Goal: Task Accomplishment & Management: Use online tool/utility

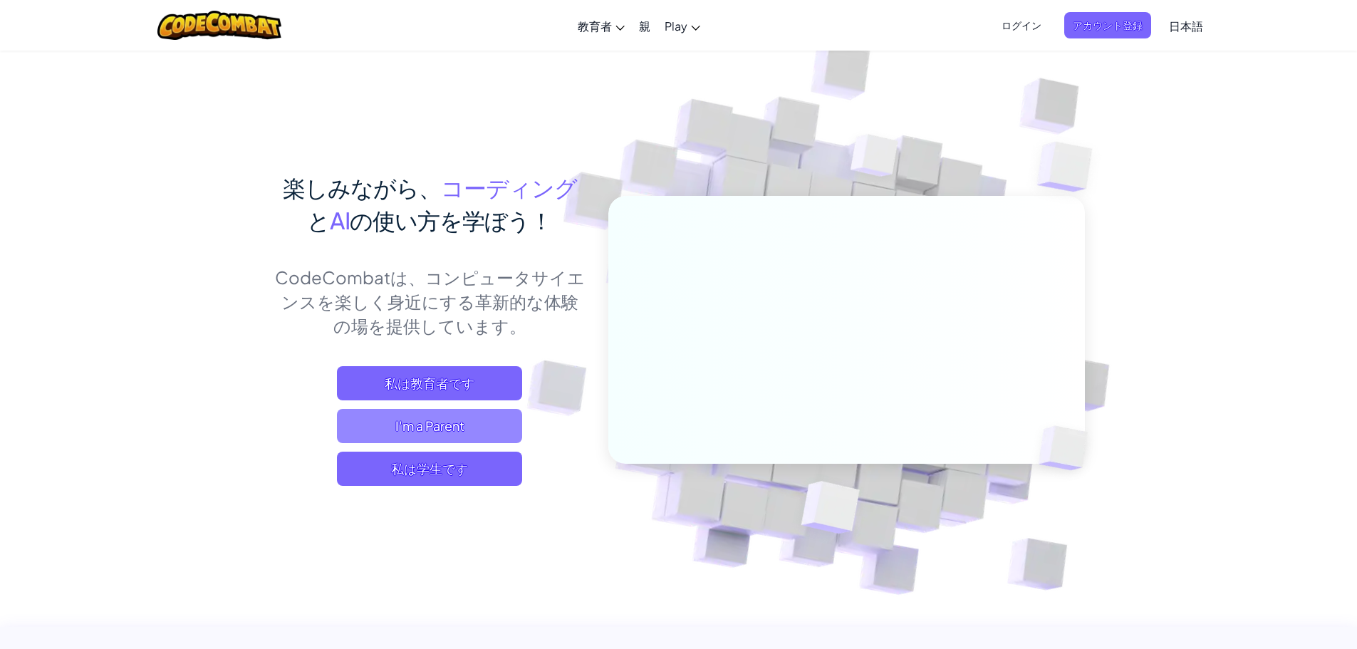
click at [459, 410] on span "I'm a Parent" at bounding box center [429, 426] width 185 height 34
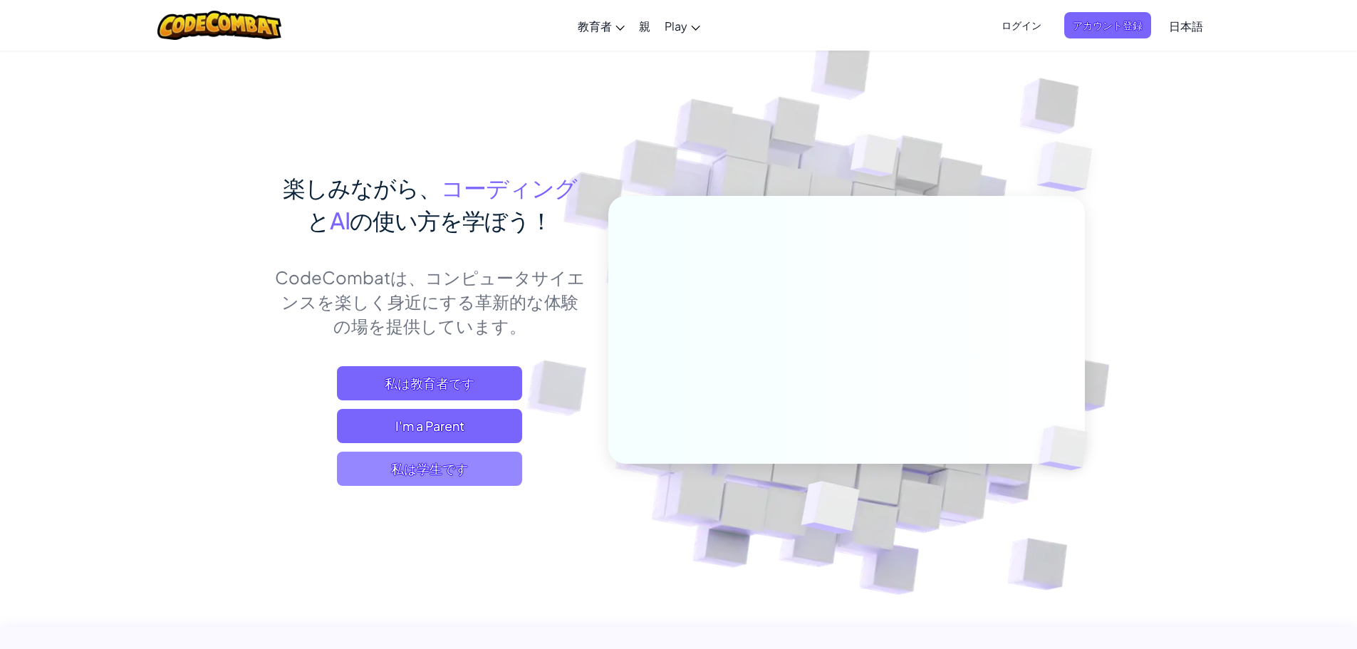
click at [429, 463] on span "私は学生です" at bounding box center [429, 469] width 185 height 34
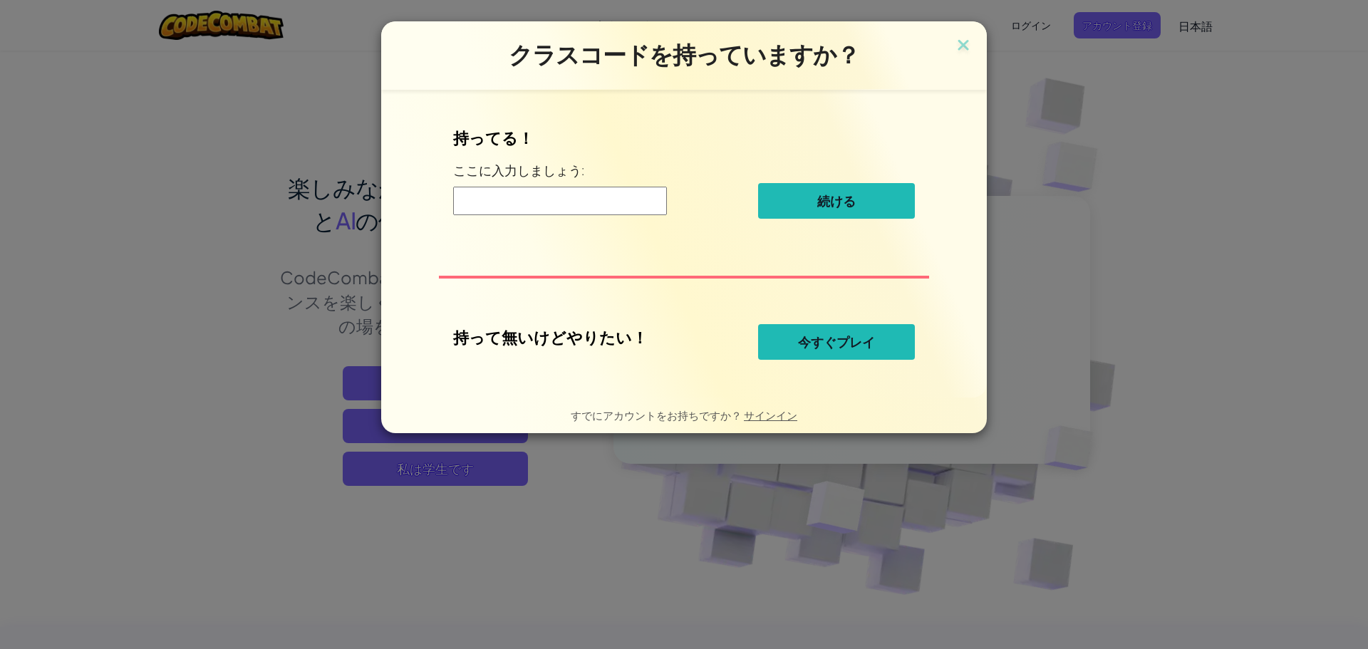
click at [667, 346] on button "今すぐプレイ" at bounding box center [836, 342] width 157 height 36
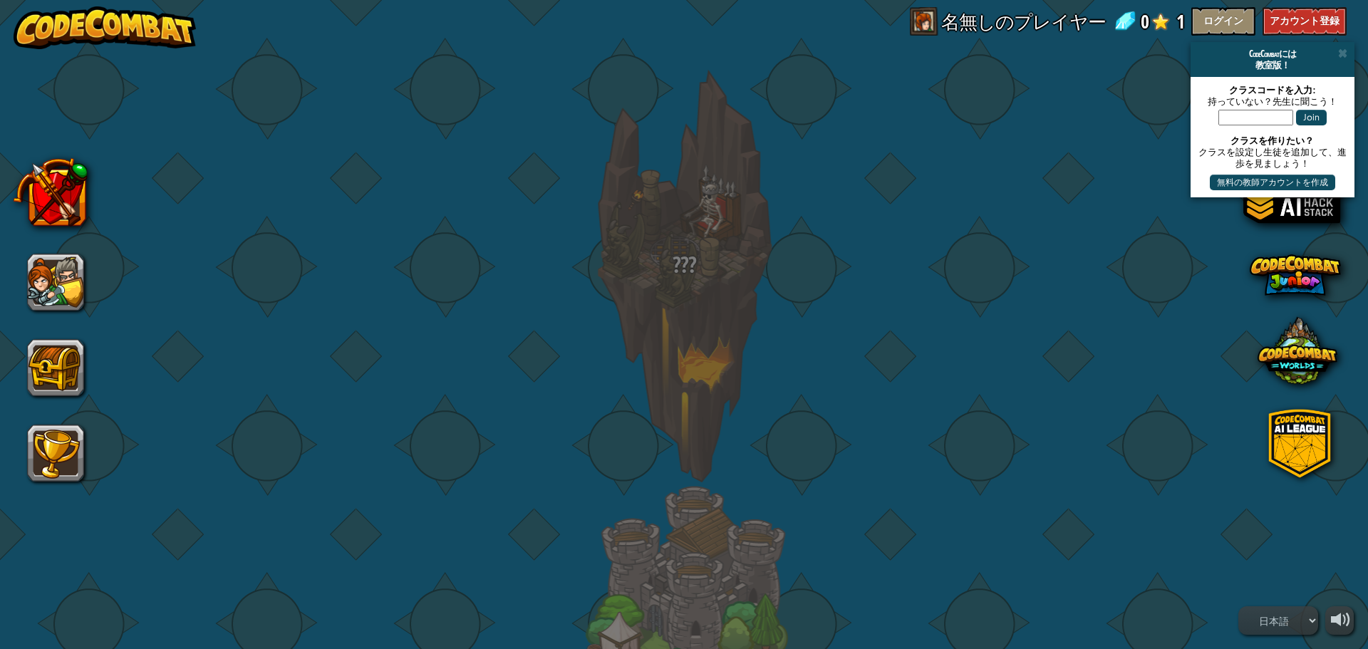
select select "ja"
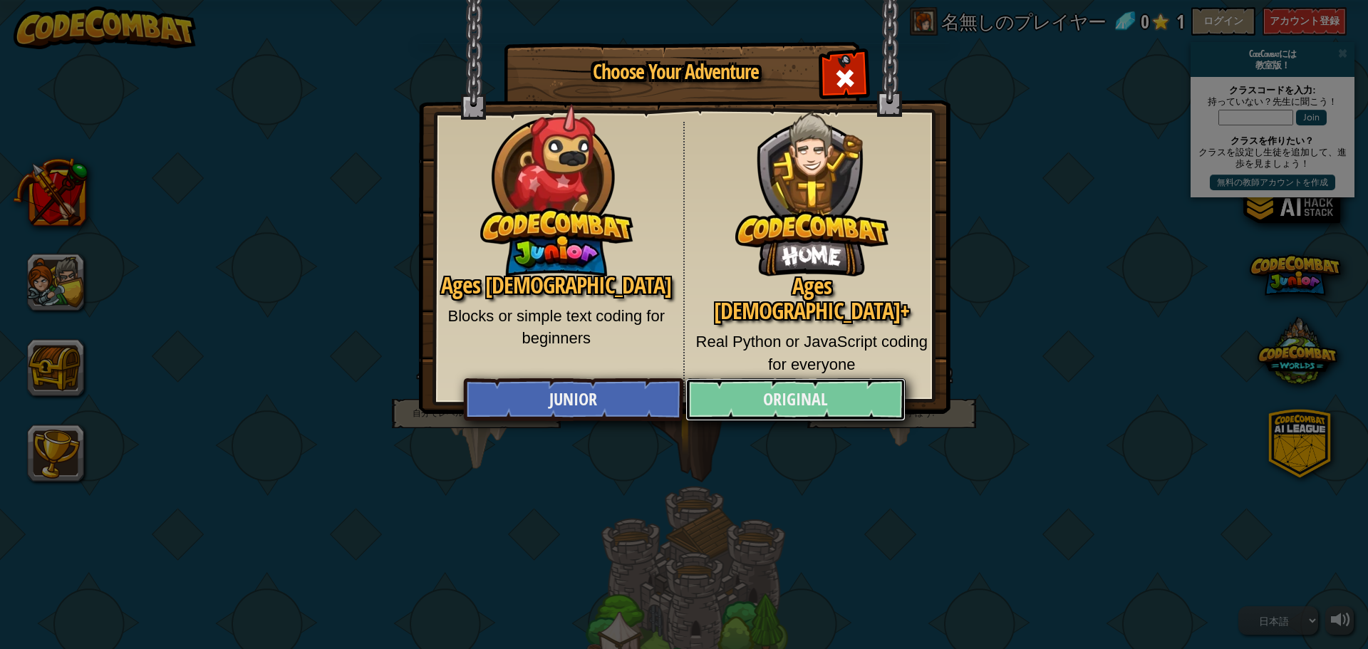
click at [667, 392] on link "Original" at bounding box center [794, 399] width 219 height 43
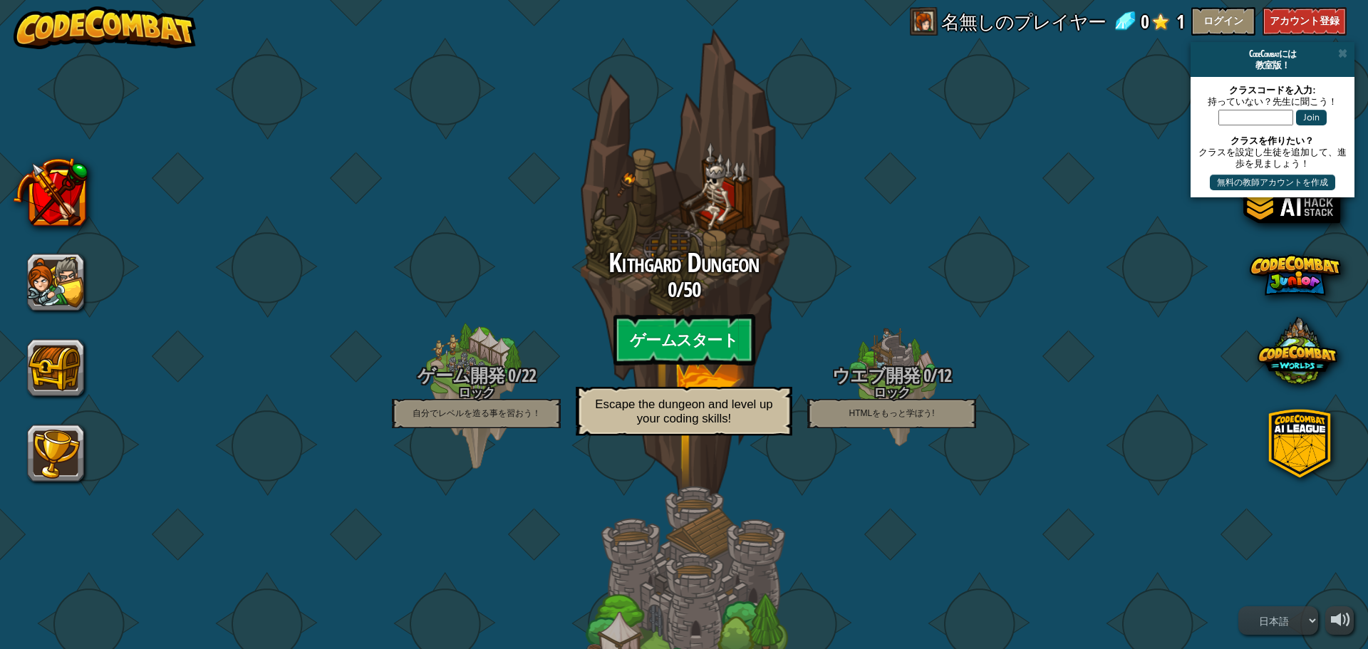
click at [652, 361] on btn "ゲームスタート" at bounding box center [684, 339] width 142 height 51
select select "ja"
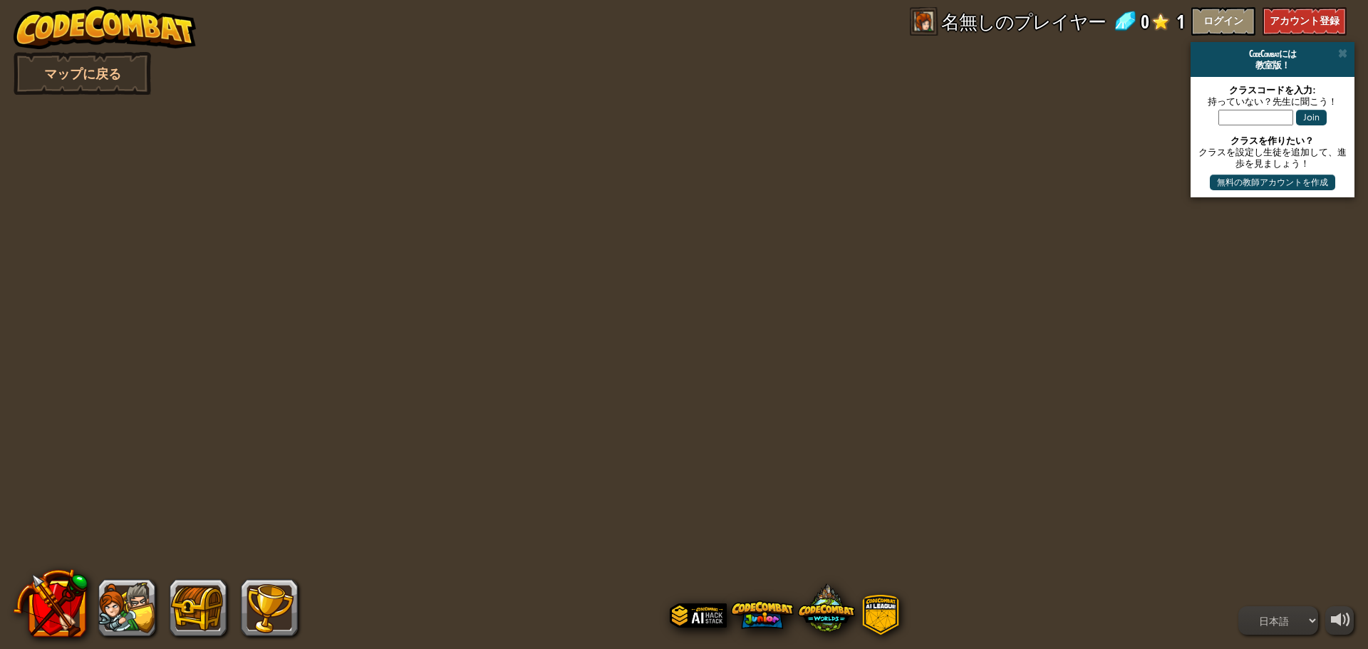
select select "ja"
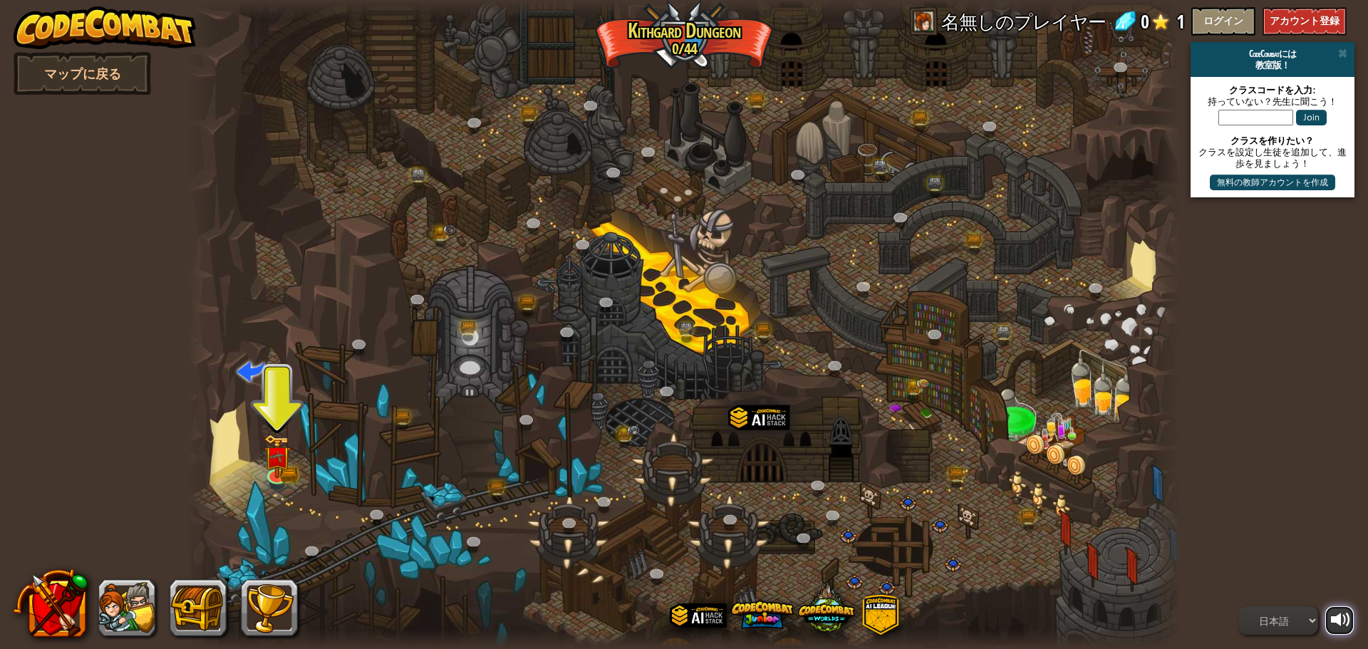
click at [667, 625] on div at bounding box center [1341, 620] width 20 height 20
click at [272, 470] on img at bounding box center [277, 445] width 26 height 58
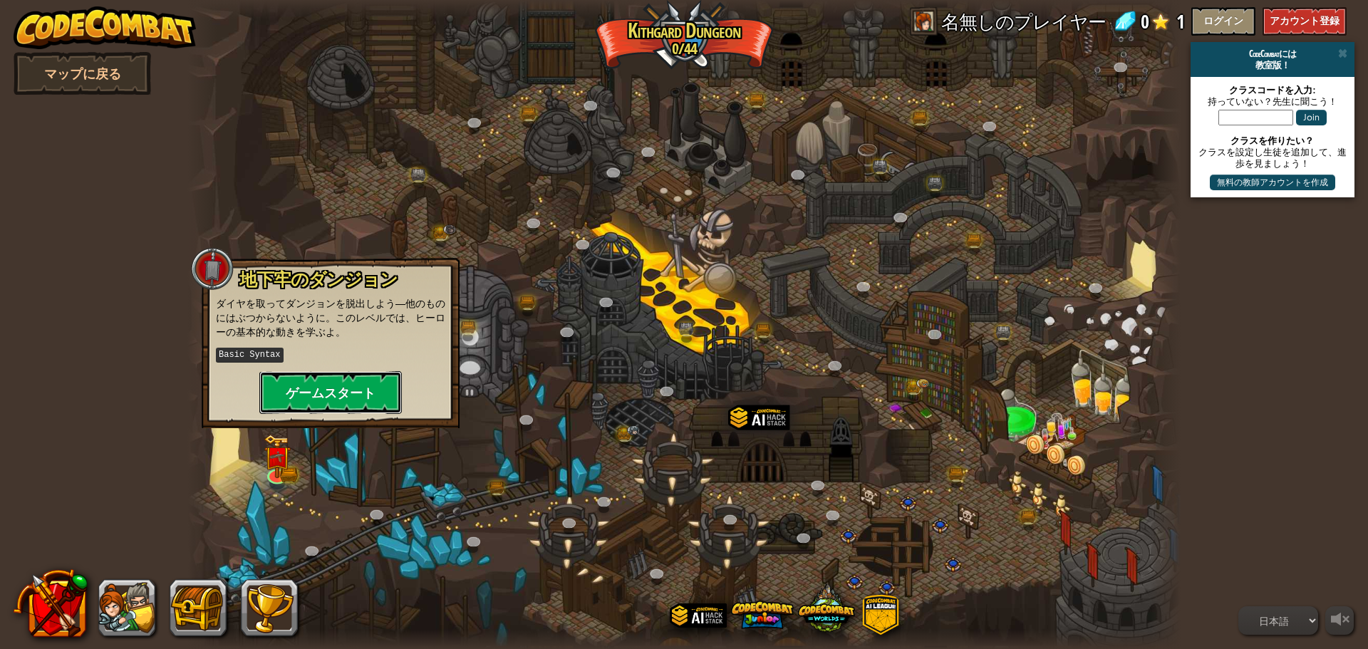
click at [338, 382] on button "ゲームスタート" at bounding box center [330, 392] width 142 height 43
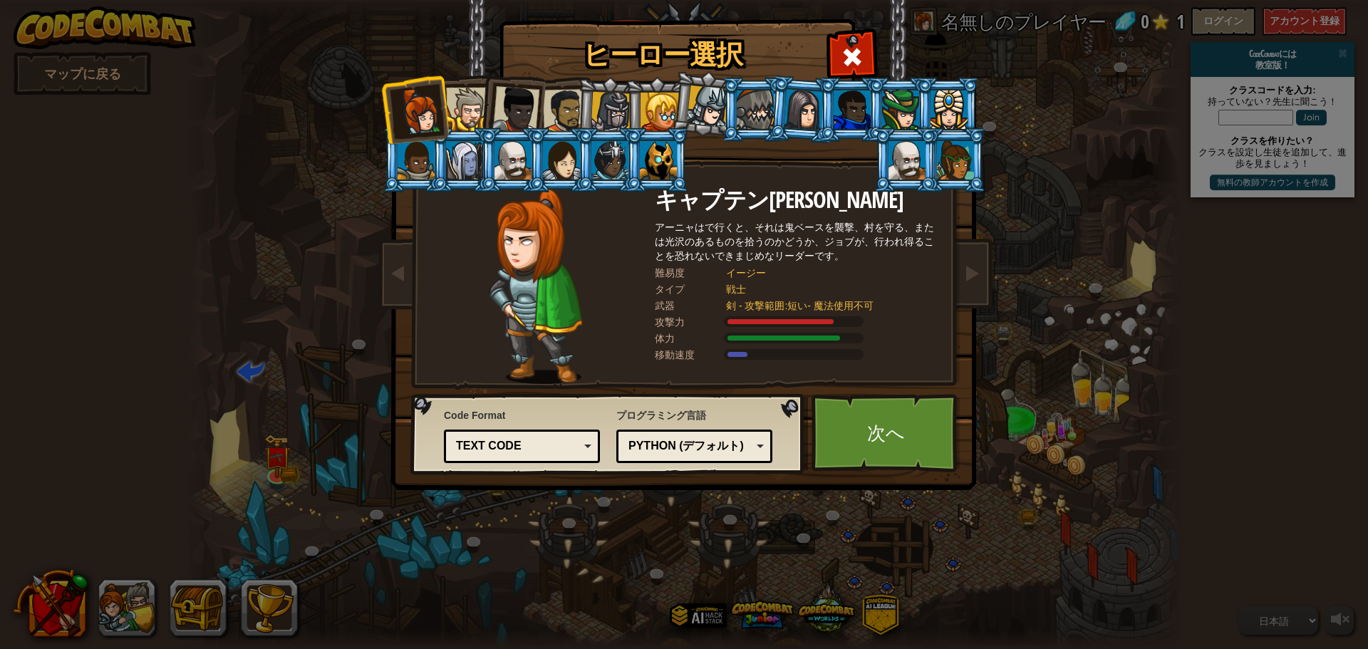
click at [517, 442] on div "Text code" at bounding box center [517, 446] width 123 height 16
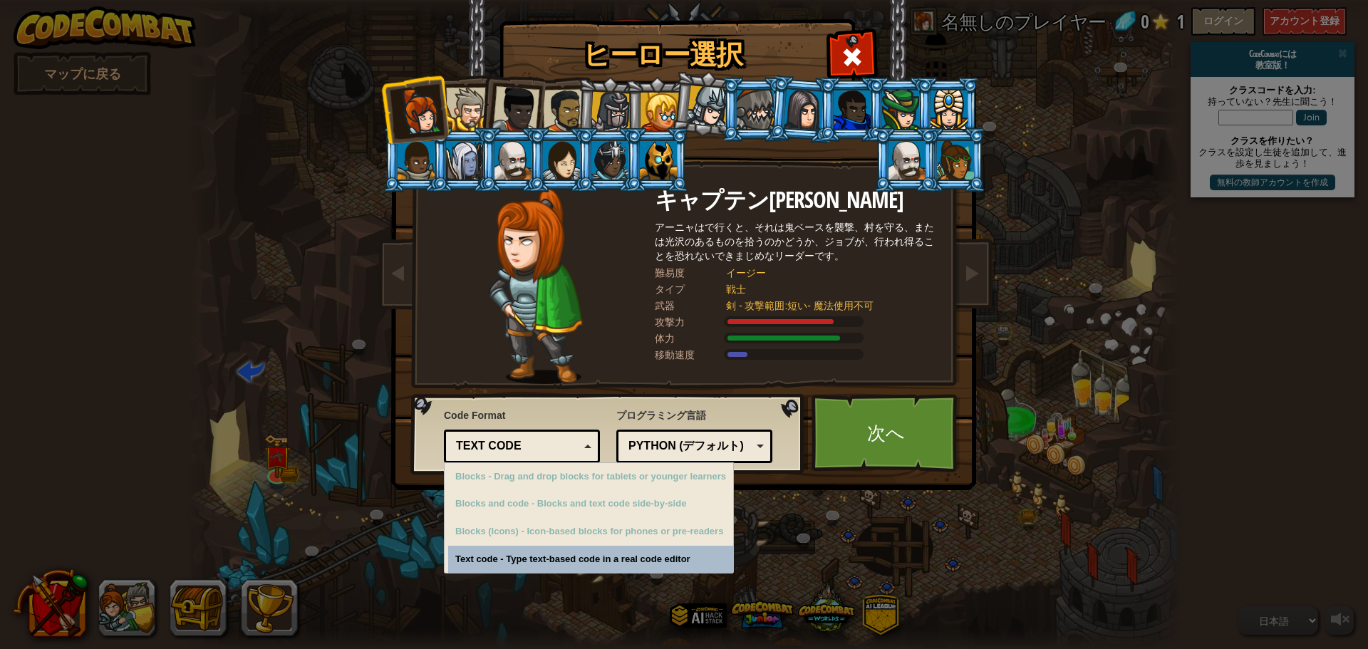
click at [517, 442] on div "Text code" at bounding box center [517, 446] width 123 height 16
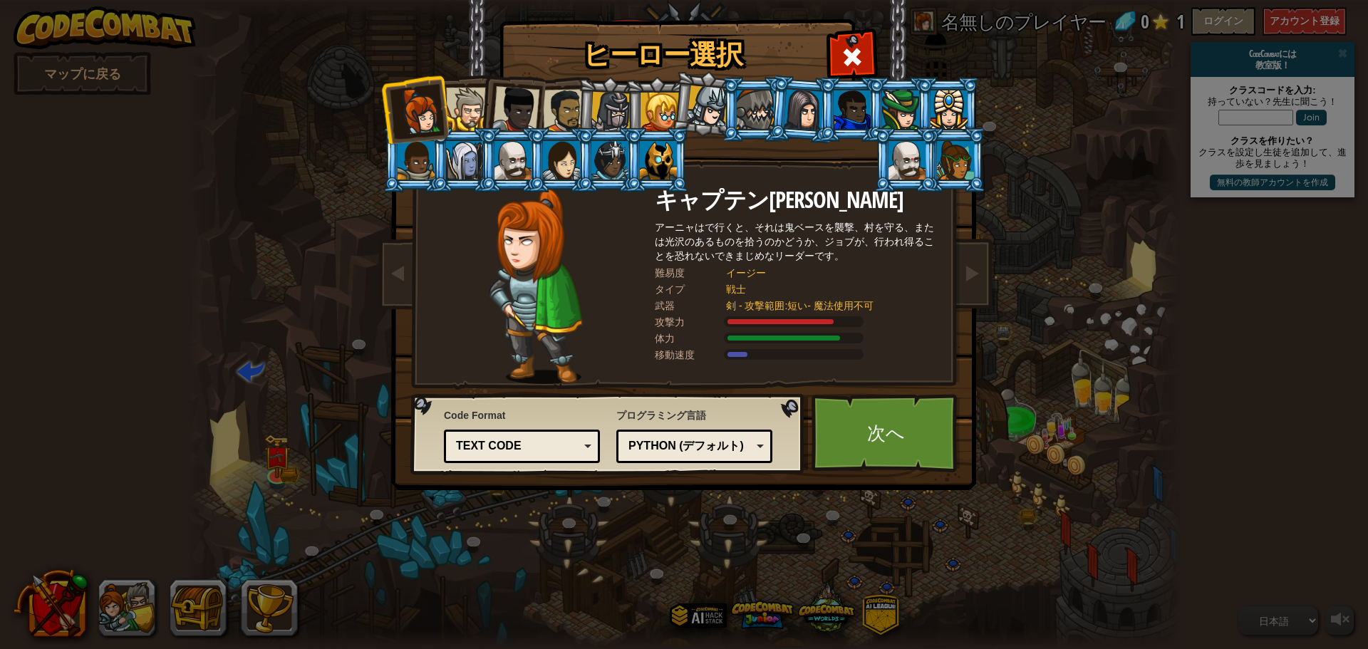
click at [667, 452] on div "Python (デフォルト)" at bounding box center [689, 446] width 123 height 16
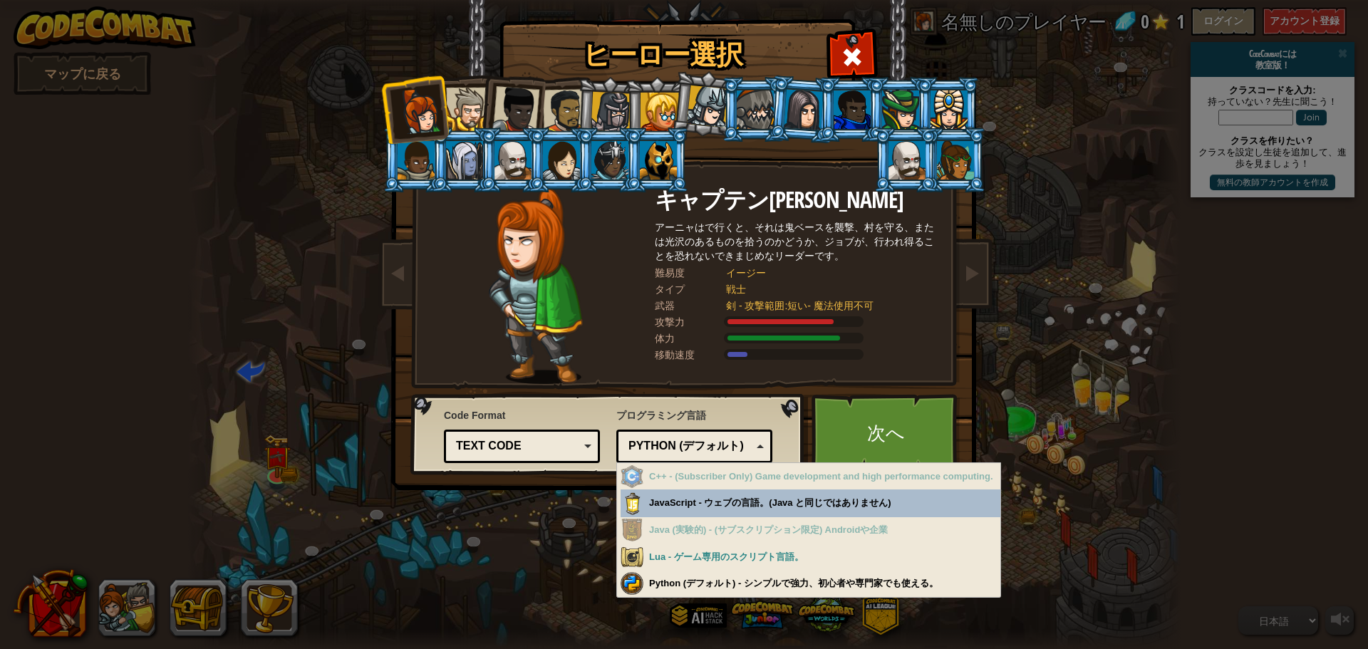
click at [667, 444] on div "Python (デフォルト)" at bounding box center [689, 446] width 123 height 16
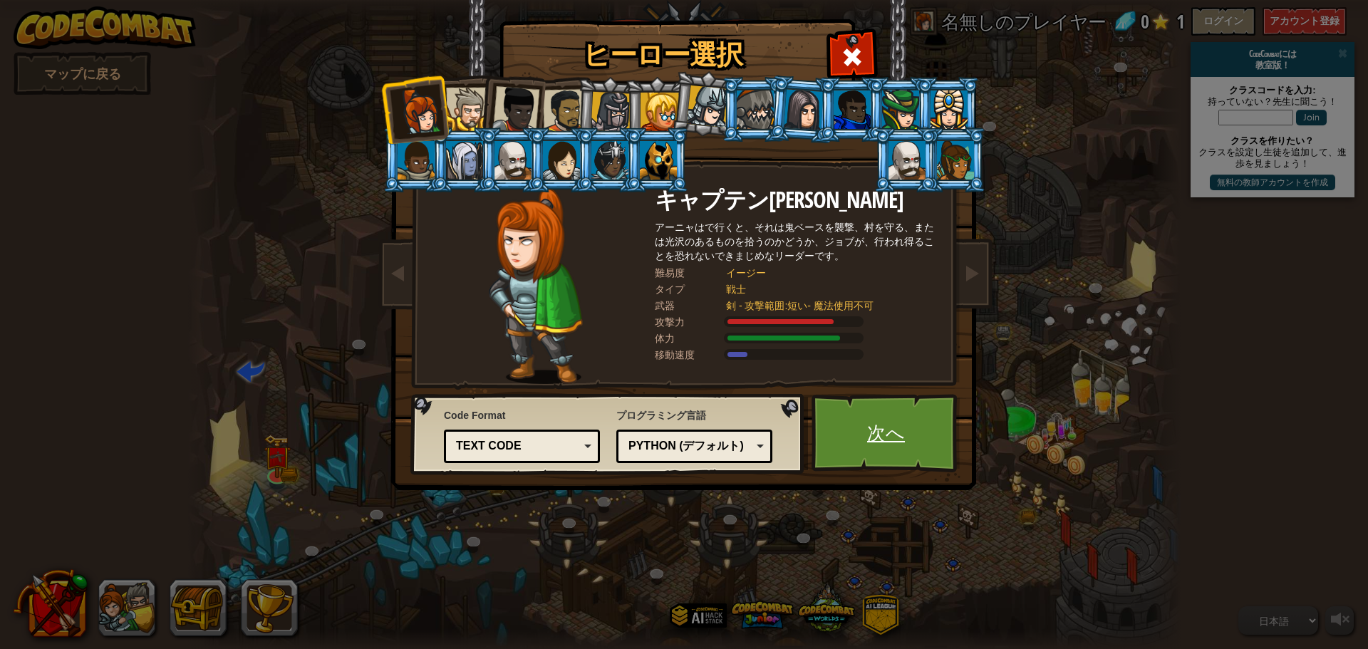
click at [667, 427] on link "次へ" at bounding box center [885, 433] width 149 height 78
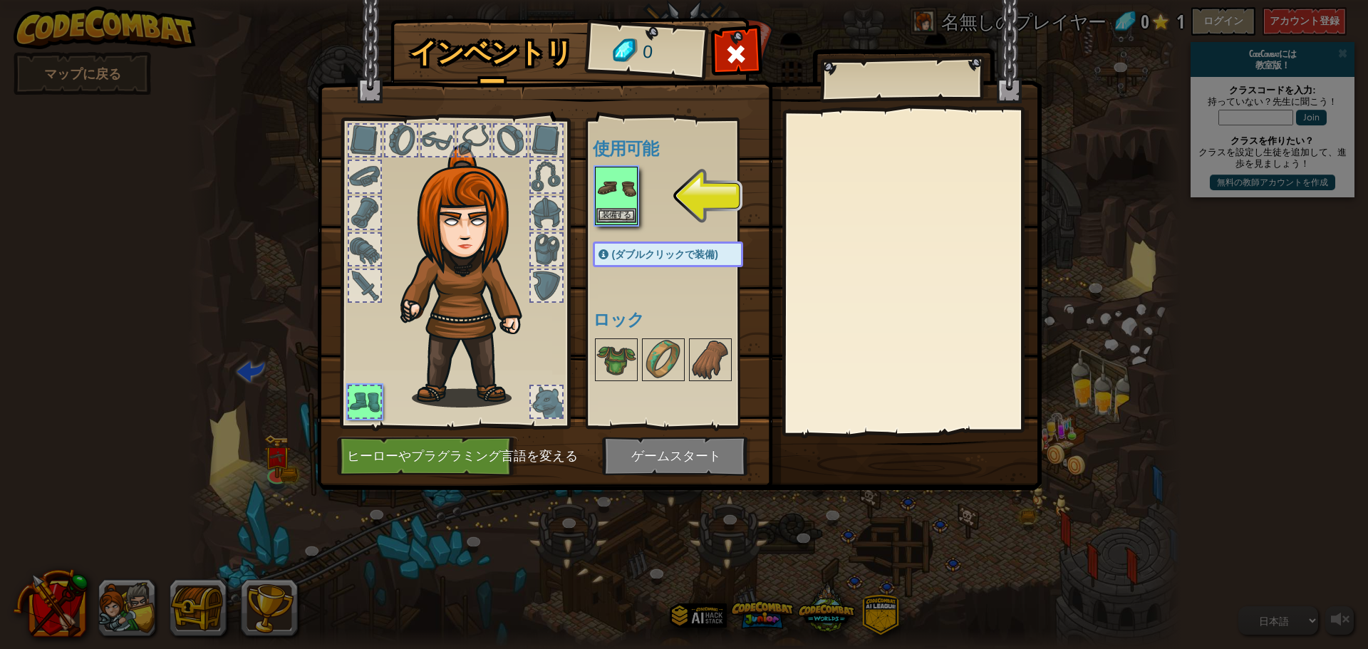
click at [601, 189] on img at bounding box center [616, 188] width 40 height 40
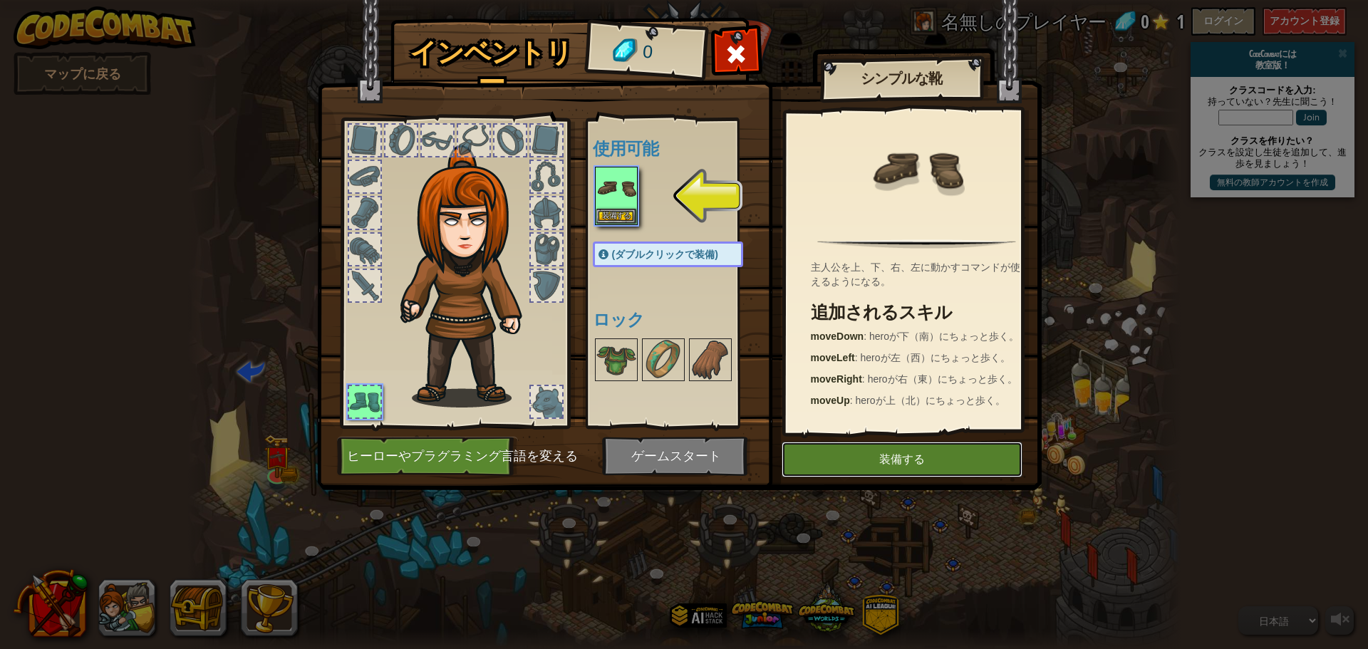
click at [667, 457] on button "装備する" at bounding box center [901, 460] width 241 height 36
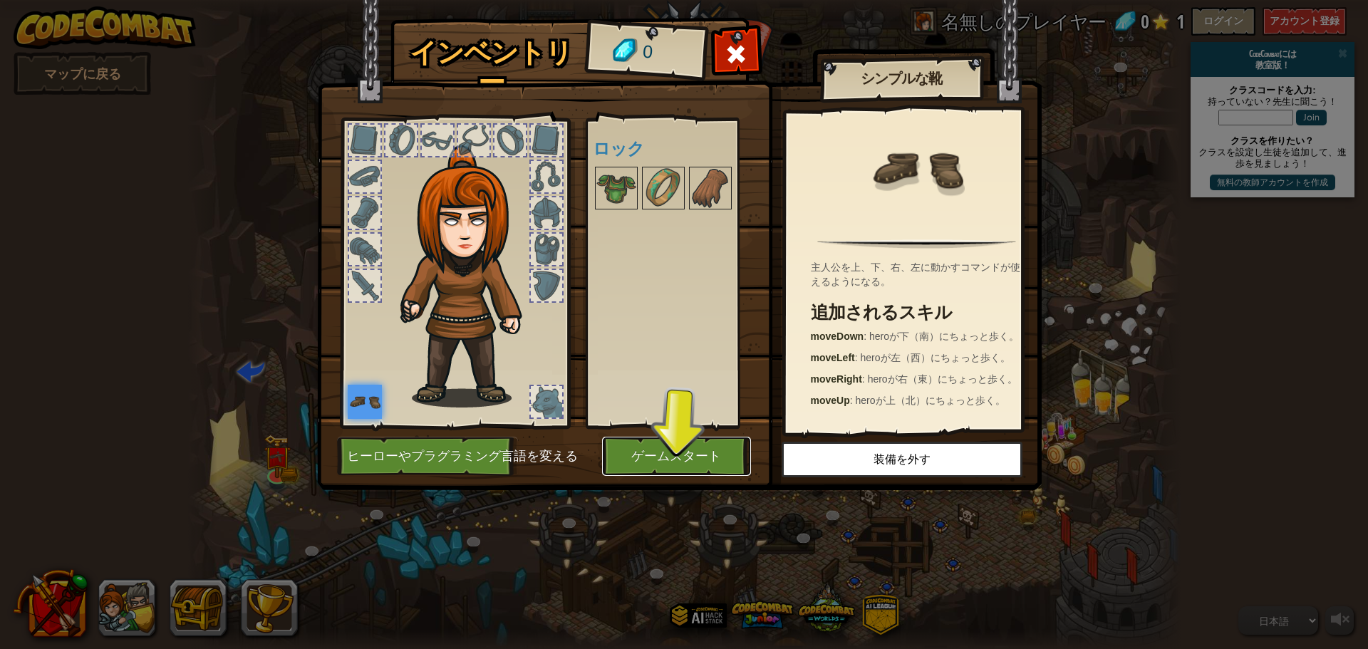
click at [667, 452] on button "ゲームスタート" at bounding box center [676, 456] width 149 height 39
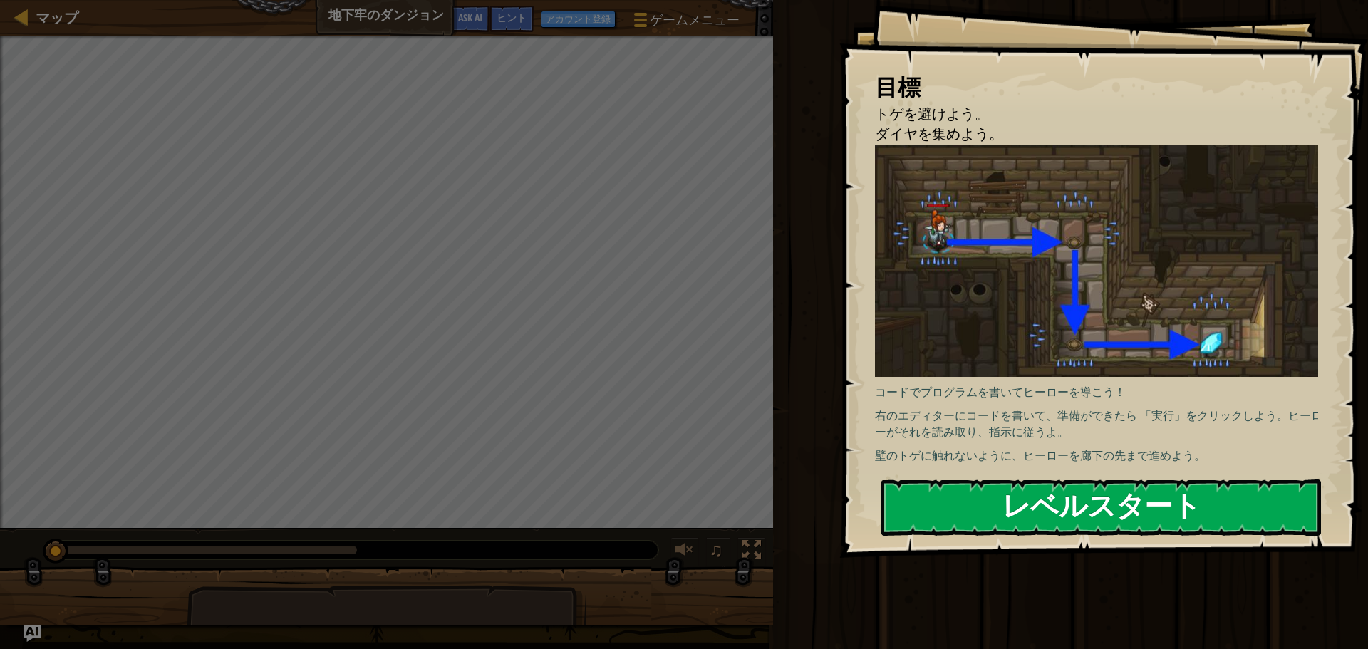
click at [667, 517] on button "レベルスタート" at bounding box center [1100, 507] width 439 height 56
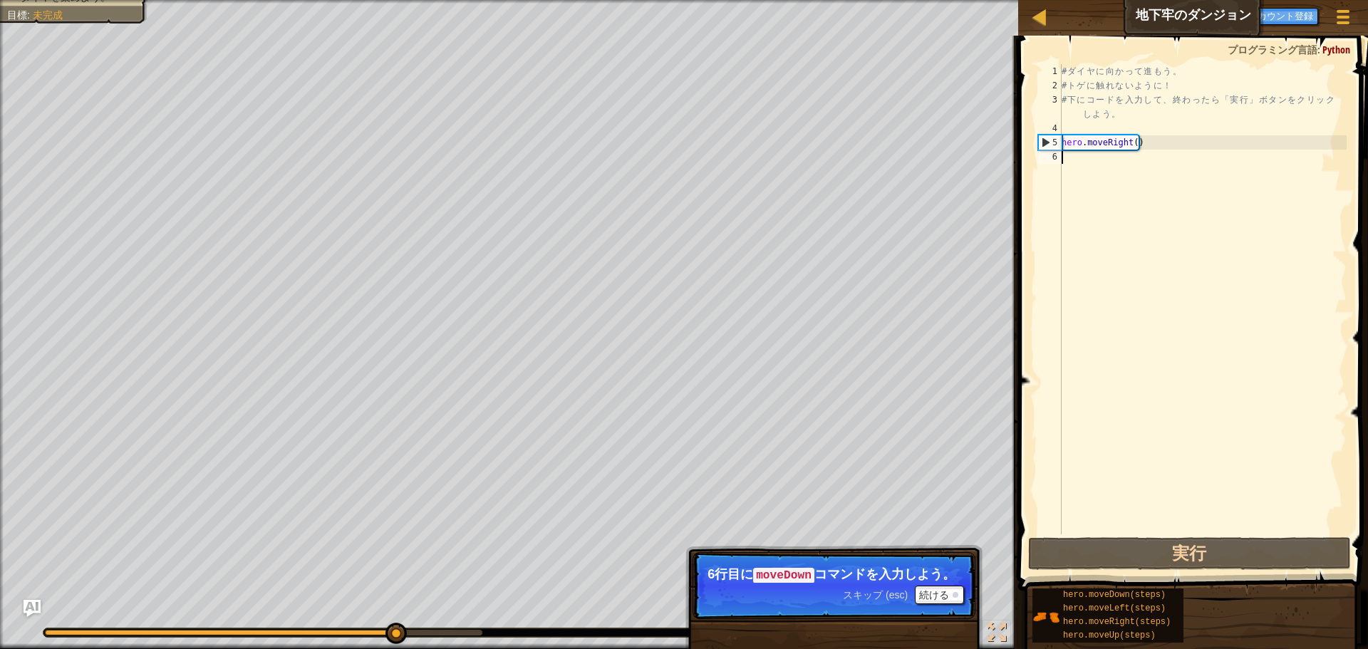
click at [667, 253] on div "# ダ イ ヤ に 向 か っ て 進 も う 。 # ト ゲ に 触 れ な い よ う に ！ # 下 に コ ー ド を 入 力 し て 、 終 わ っ…" at bounding box center [1202, 313] width 288 height 499
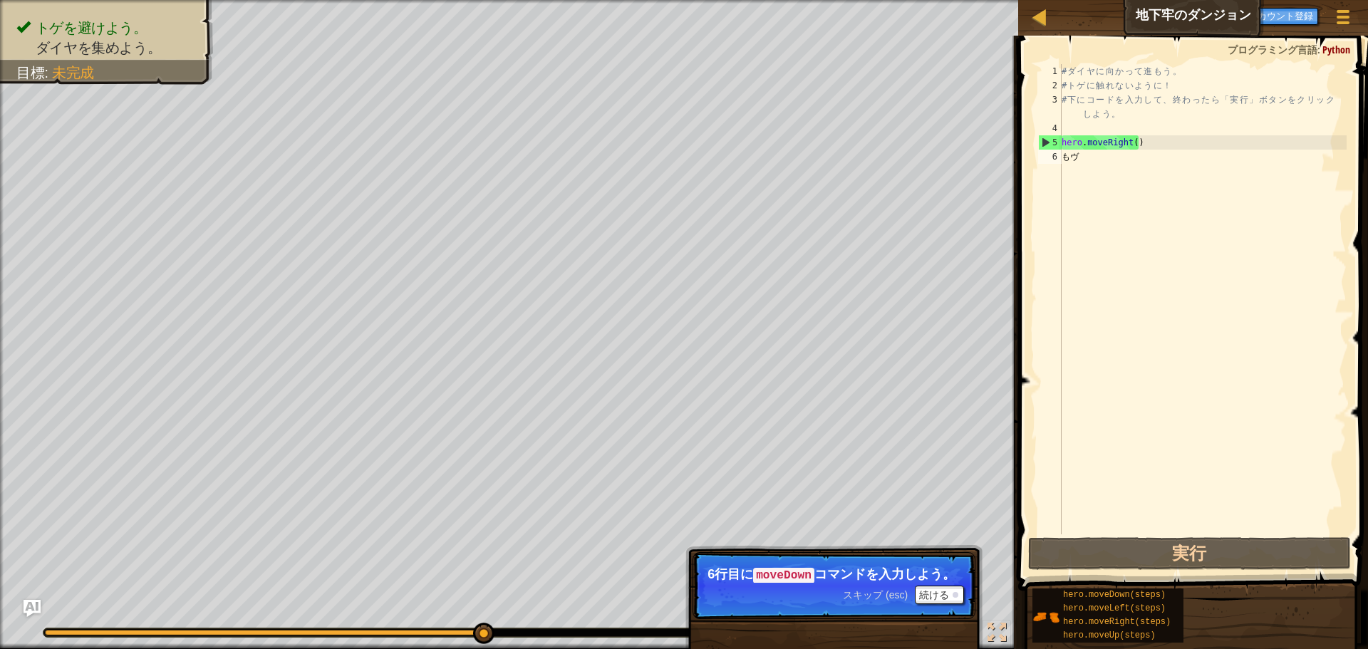
type textarea "も"
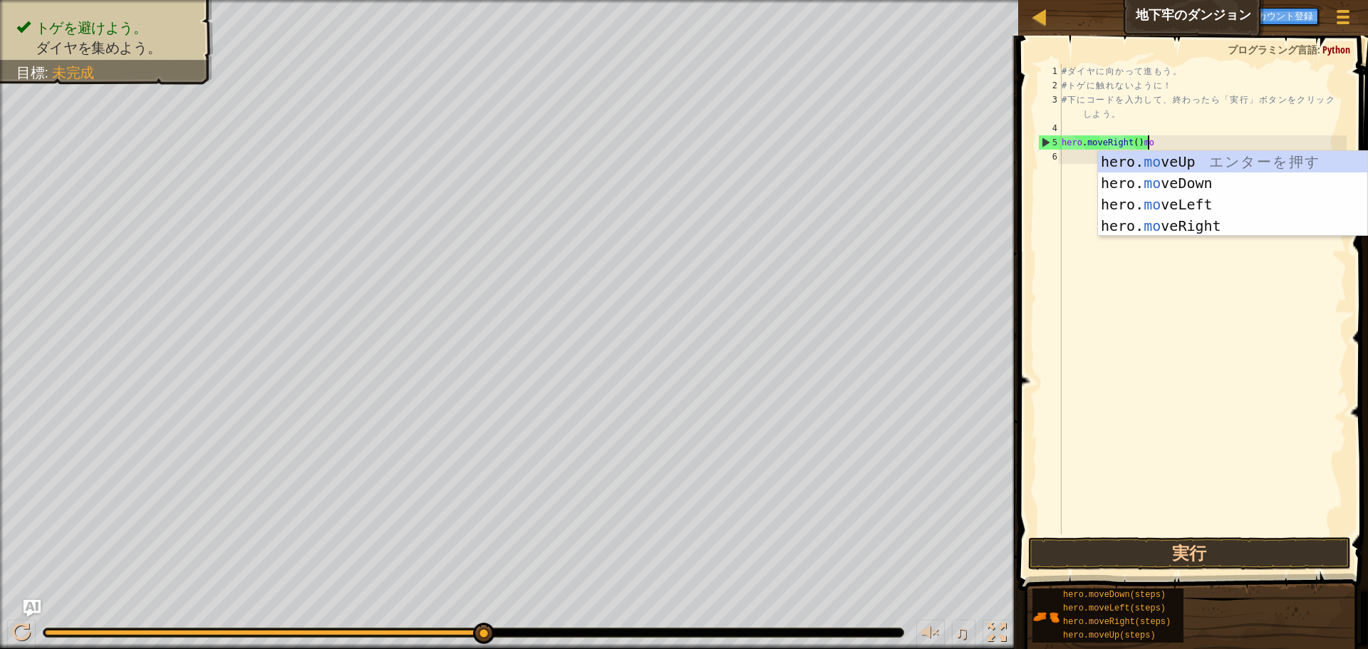
type textarea "hero.moveRight()"
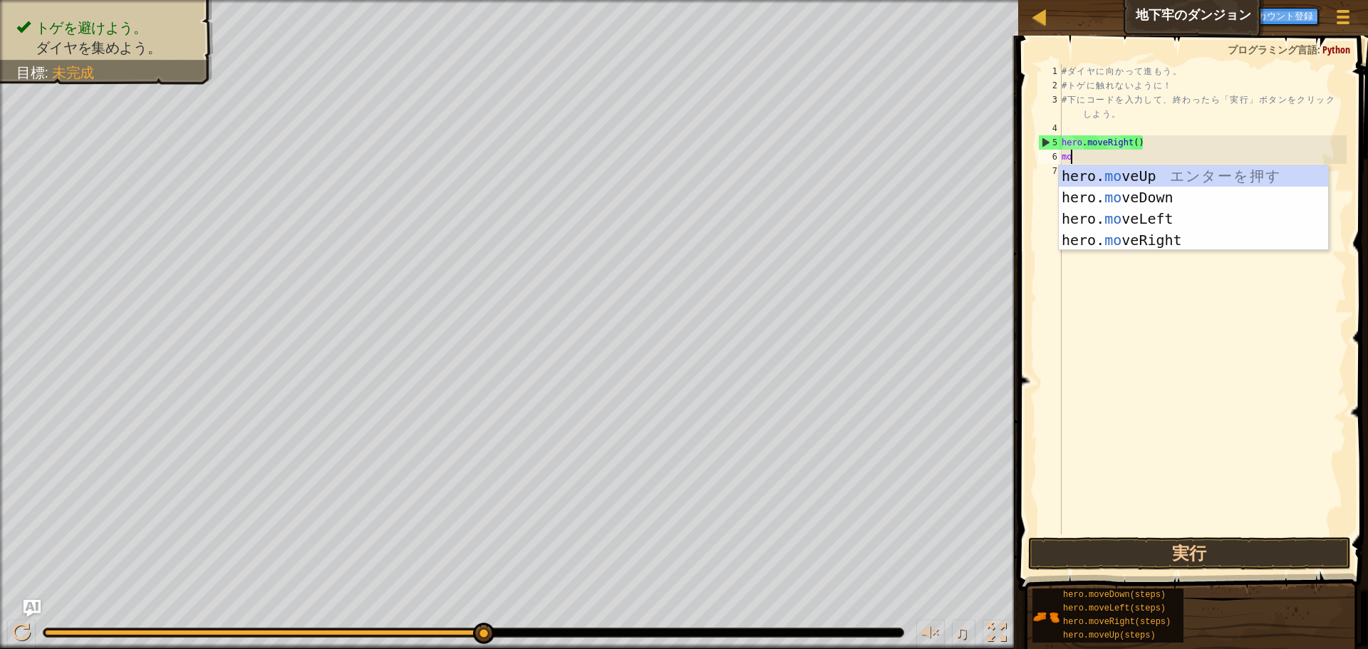
scroll to position [6, 1]
type textarea "move"
click at [667, 192] on div "hero. move Up エ ン タ ー を 押 す hero. move Down エ ン タ ー を 押 す hero. move Left エ ン タ…" at bounding box center [1192, 229] width 269 height 128
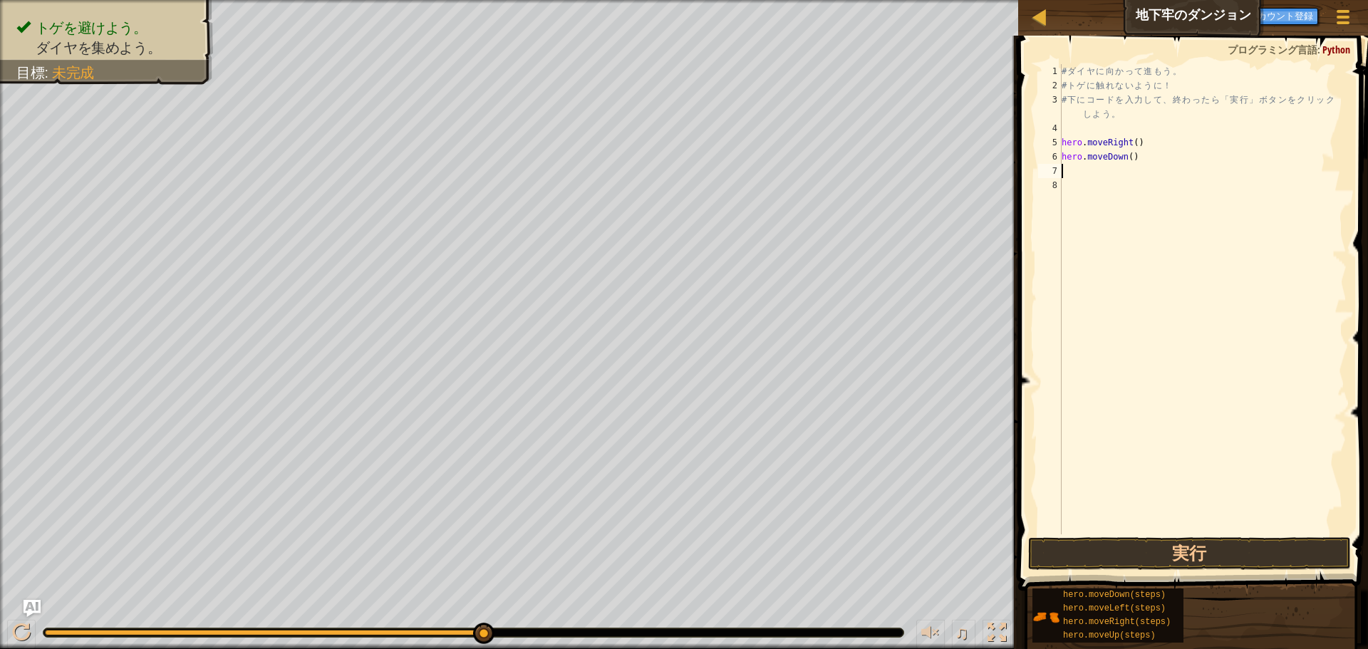
scroll to position [6, 0]
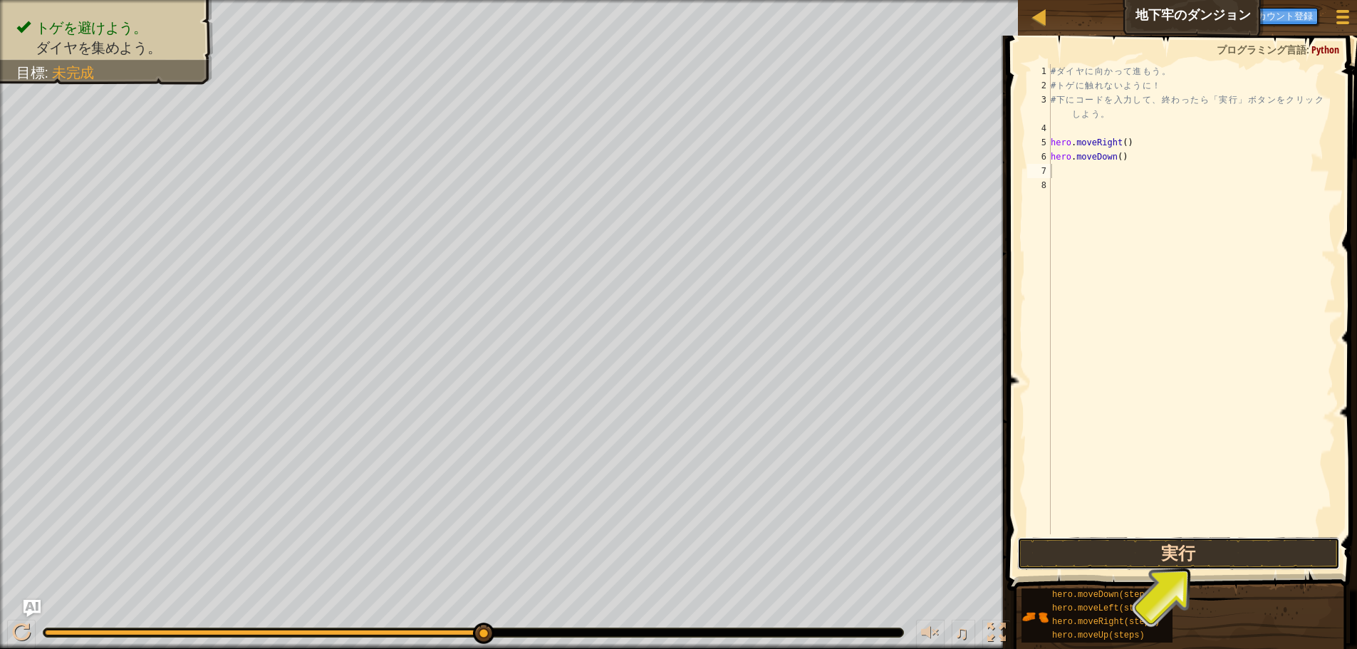
click at [667, 558] on button "実行" at bounding box center [1178, 553] width 323 height 33
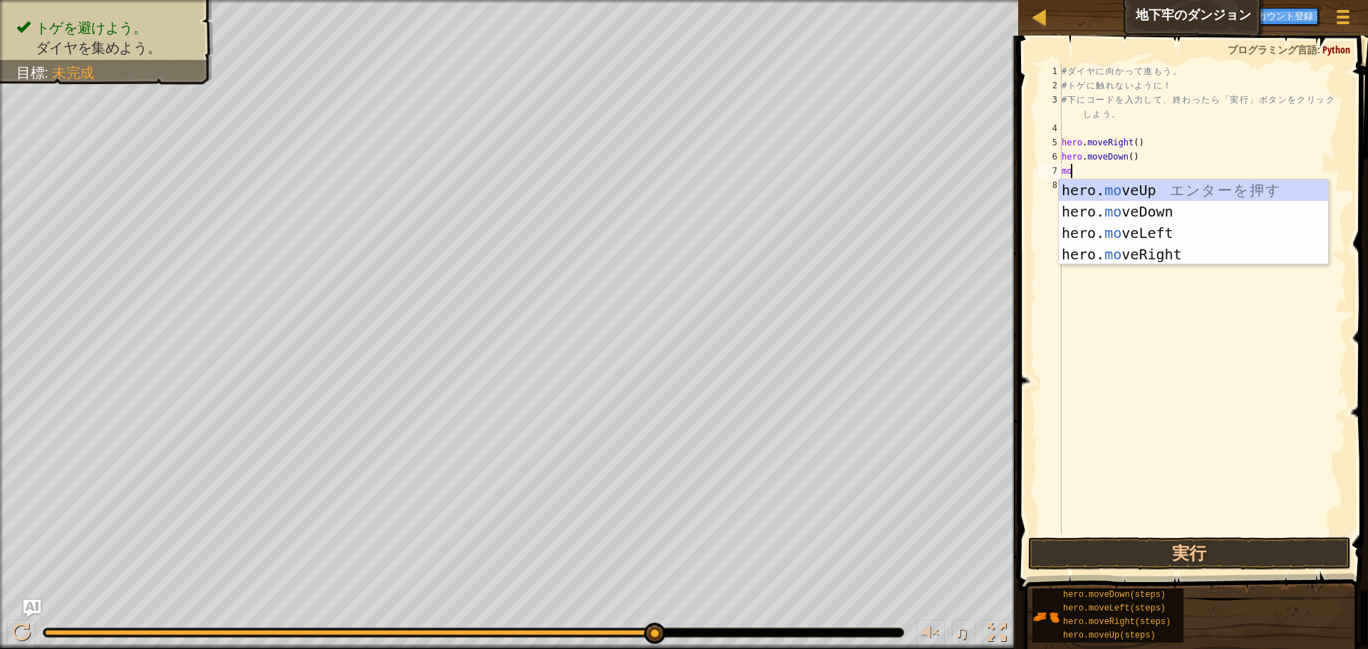
type textarea "m"
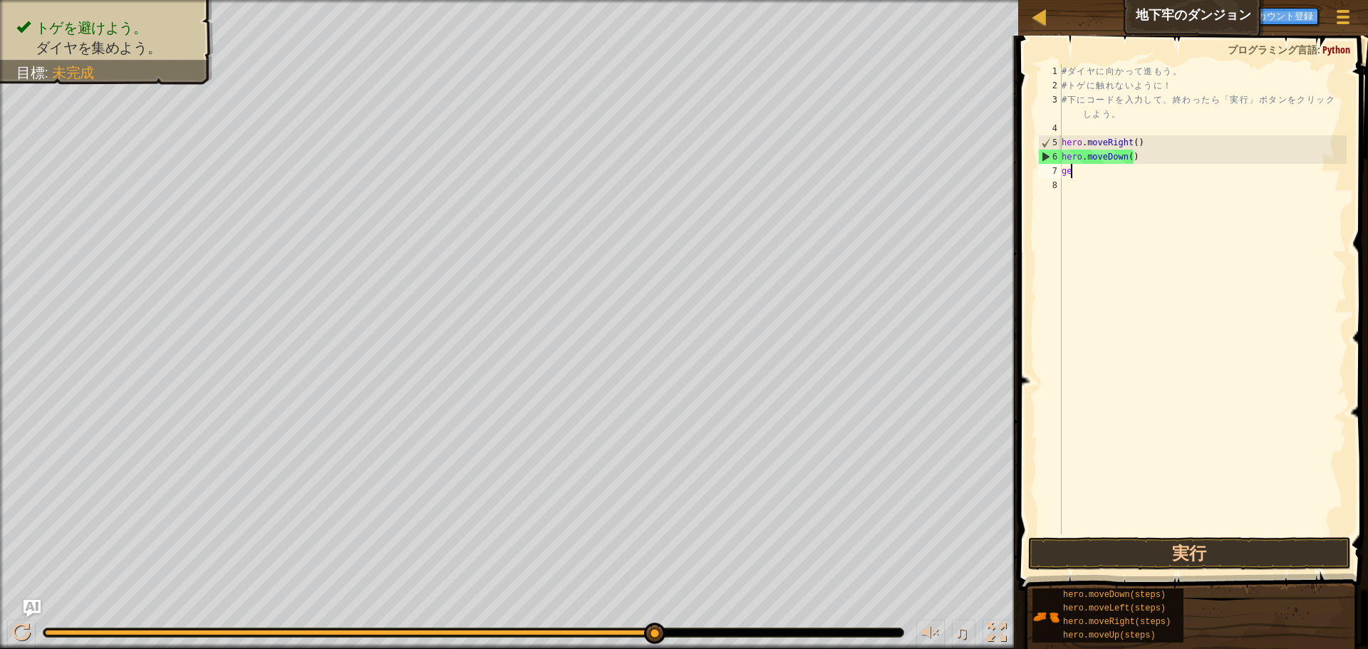
type textarea "g"
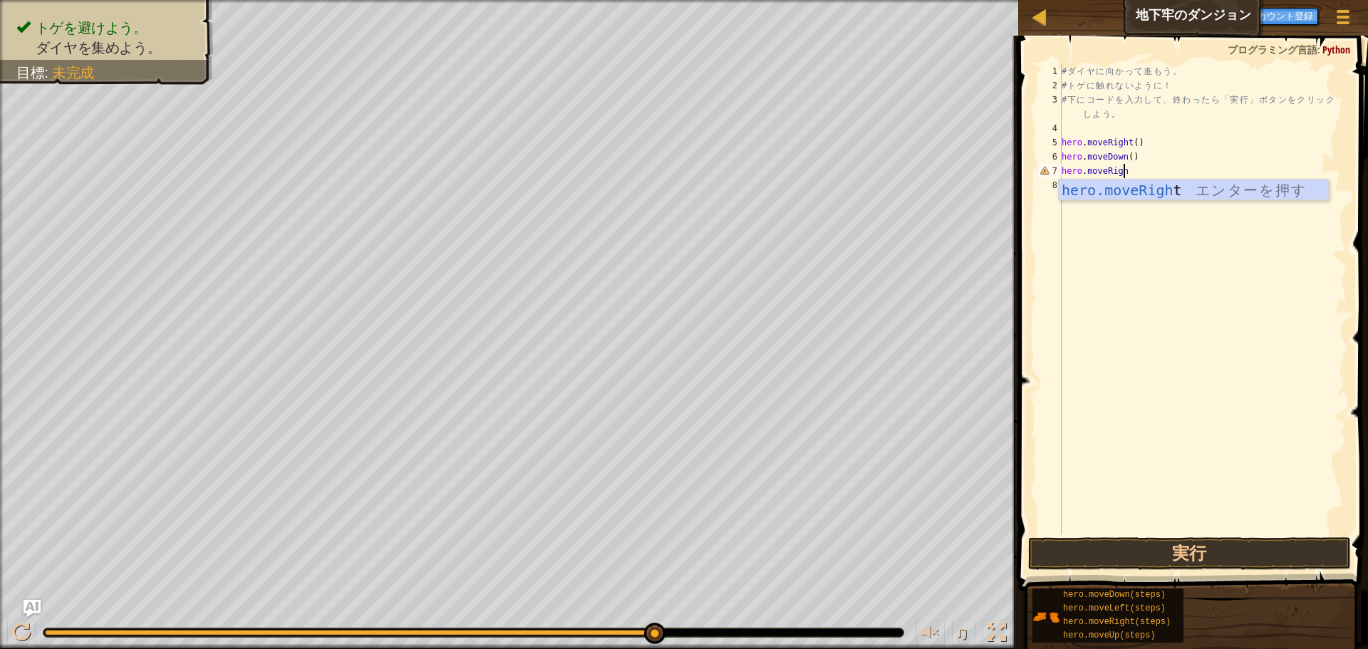
scroll to position [6, 5]
type textarea "hero.moveRight()"
click at [667, 549] on button "実行" at bounding box center [1189, 553] width 323 height 33
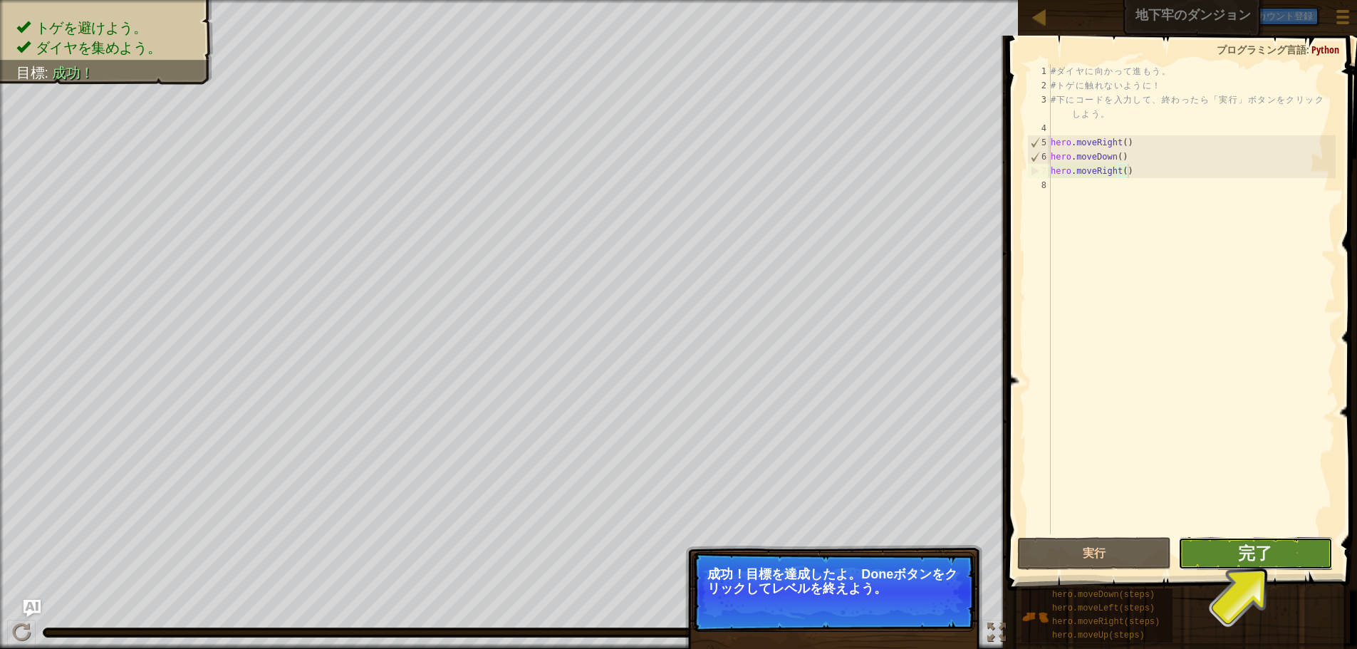
click at [667, 558] on button "完了" at bounding box center [1255, 553] width 154 height 33
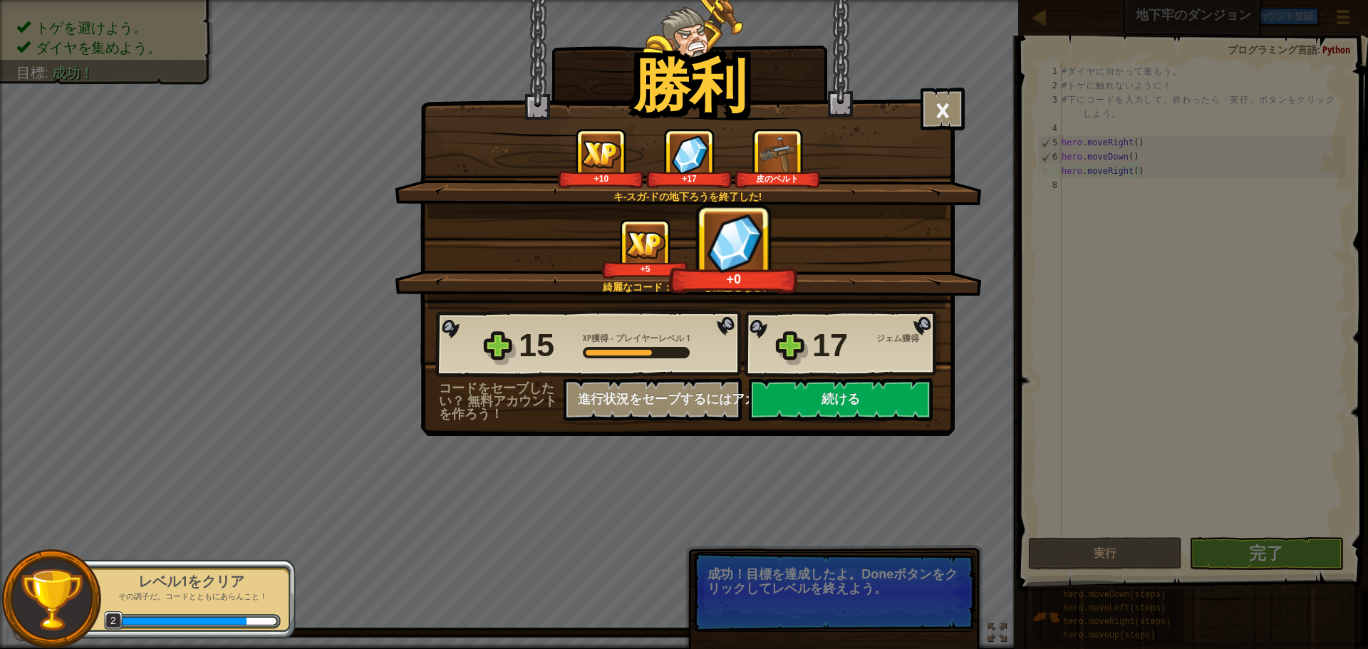
scroll to position [6, 6]
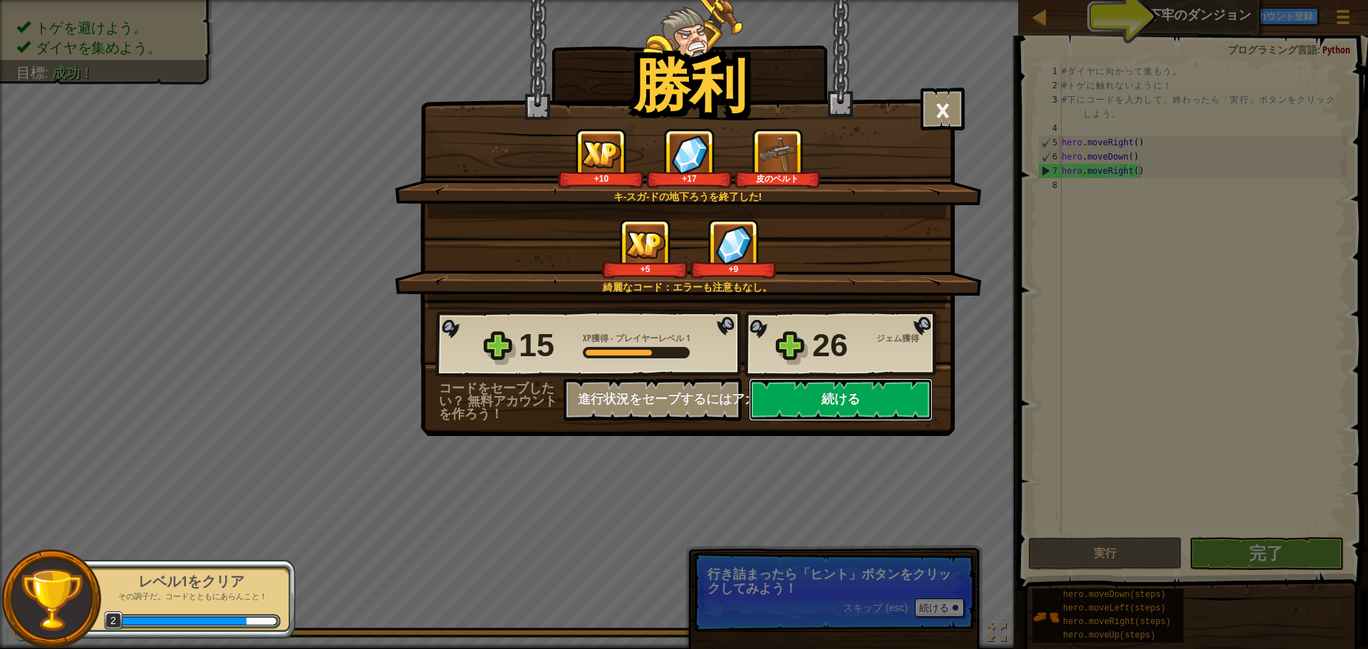
click at [667, 390] on button "続ける" at bounding box center [841, 399] width 184 height 43
select select "ja"
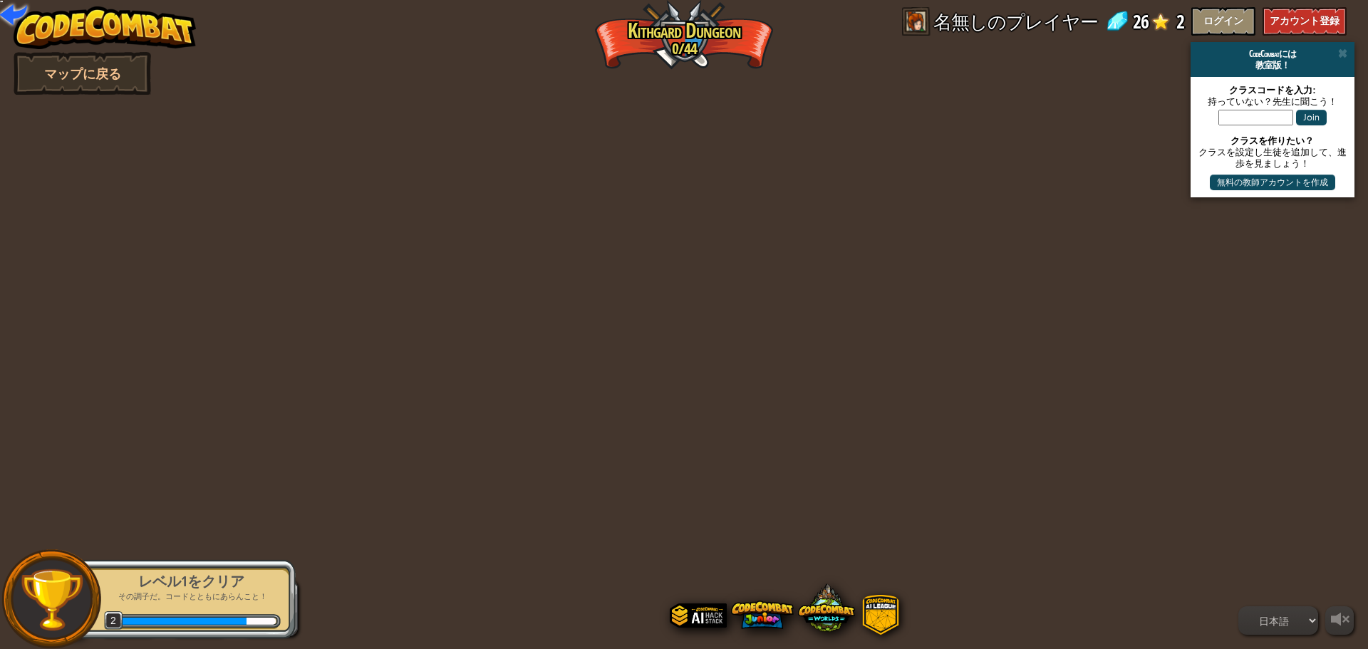
select select "ja"
